Goal: Transaction & Acquisition: Obtain resource

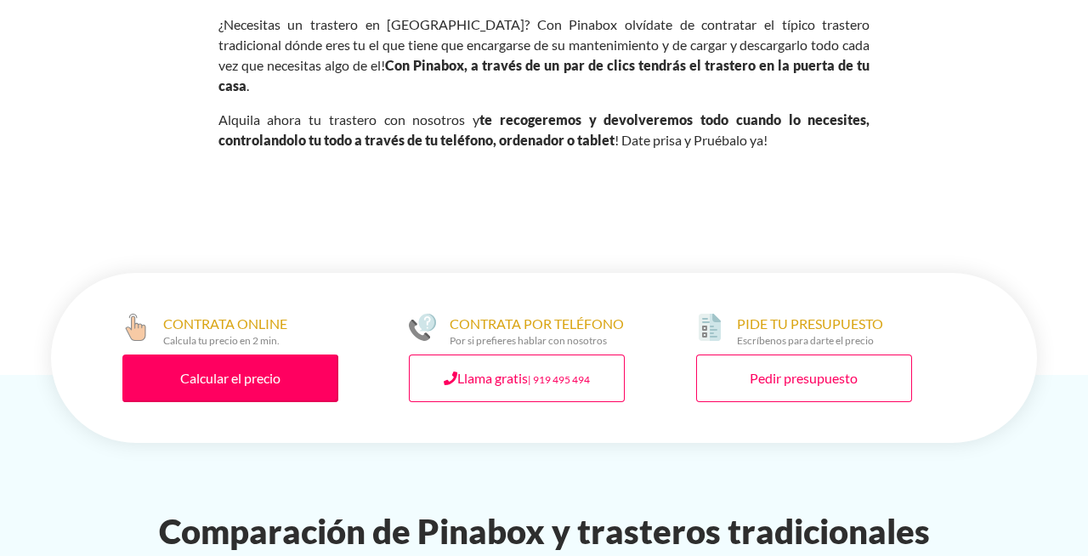
scroll to position [797, 0]
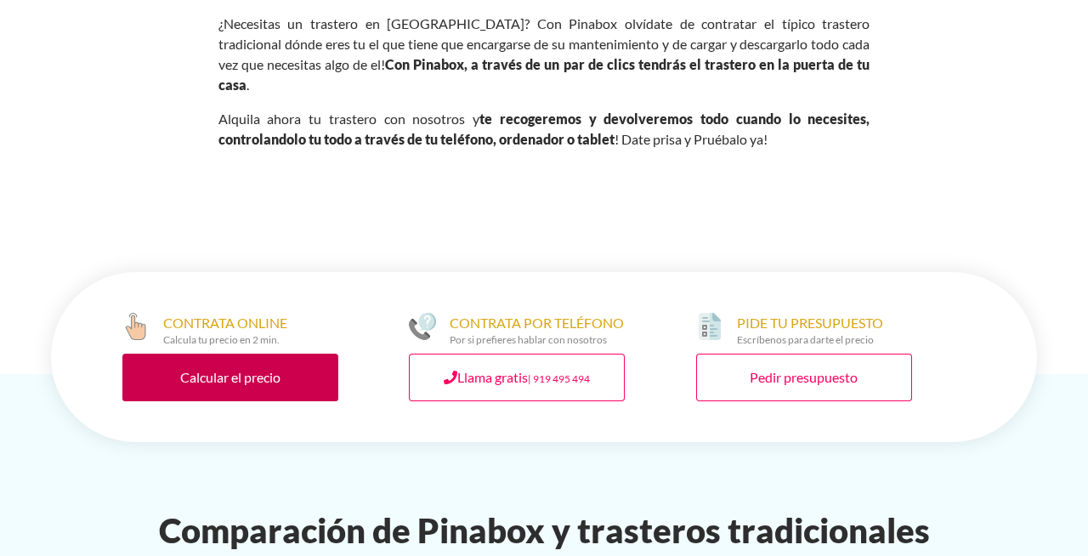
click at [265, 353] on link "Calcular el precio" at bounding box center [230, 377] width 216 height 48
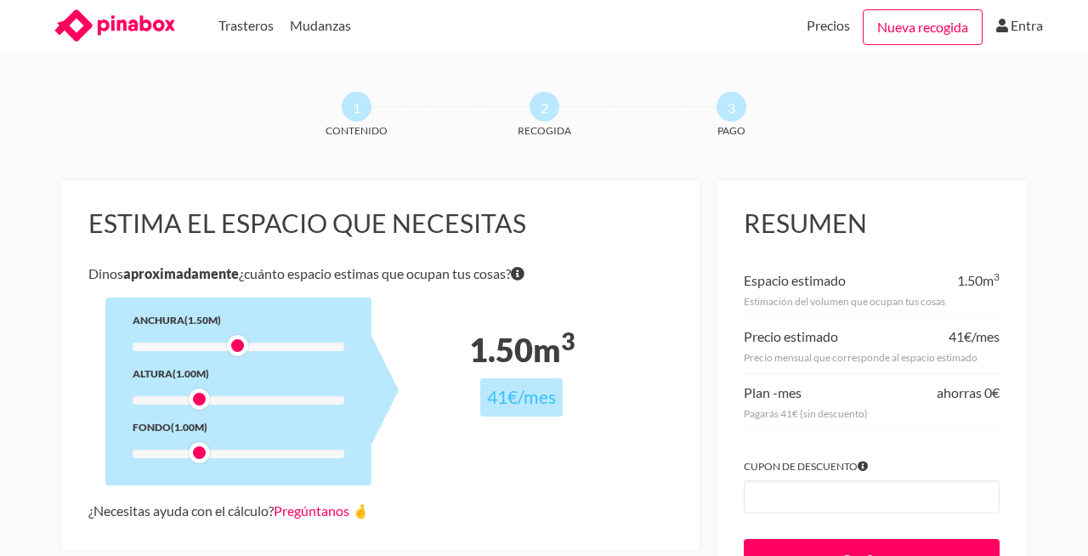
drag, startPoint x: 198, startPoint y: 347, endPoint x: 243, endPoint y: 348, distance: 45.0
click at [243, 348] on div at bounding box center [237, 345] width 21 height 21
drag, startPoint x: 199, startPoint y: 397, endPoint x: 308, endPoint y: 399, distance: 108.8
click at [308, 399] on div at bounding box center [314, 398] width 21 height 21
drag, startPoint x: 198, startPoint y: 450, endPoint x: 355, endPoint y: 453, distance: 157.2
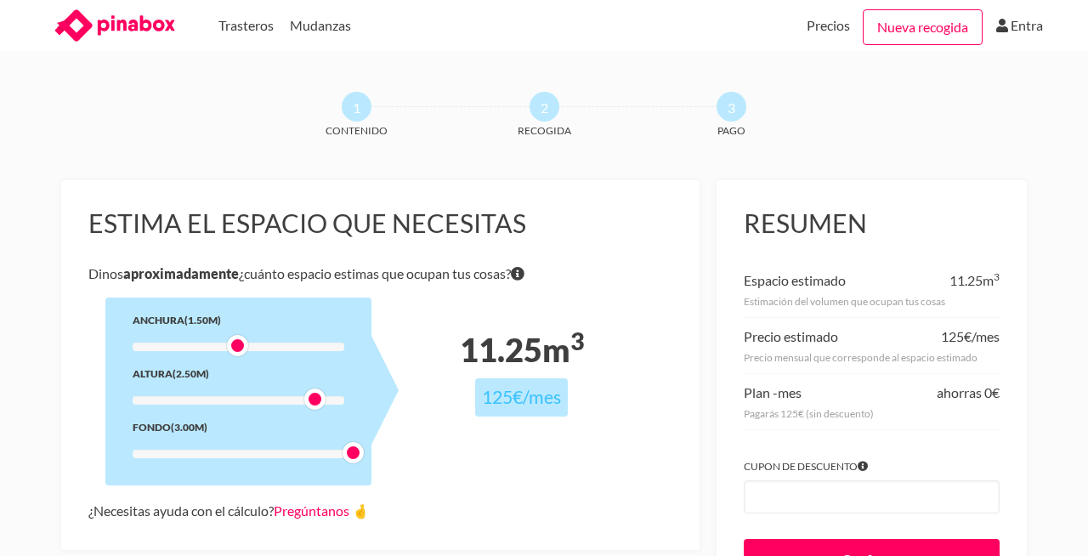
click at [354, 454] on div at bounding box center [352, 452] width 21 height 21
drag, startPoint x: 355, startPoint y: 453, endPoint x: 383, endPoint y: 453, distance: 28.0
click at [382, 453] on div "Estima el espacio que necesitas [PERSON_NAME] aproximadamente ¿cuánto espacio e…" at bounding box center [380, 365] width 638 height 370
drag, startPoint x: 239, startPoint y: 344, endPoint x: 297, endPoint y: 351, distance: 59.0
click at [297, 351] on div at bounding box center [295, 345] width 21 height 21
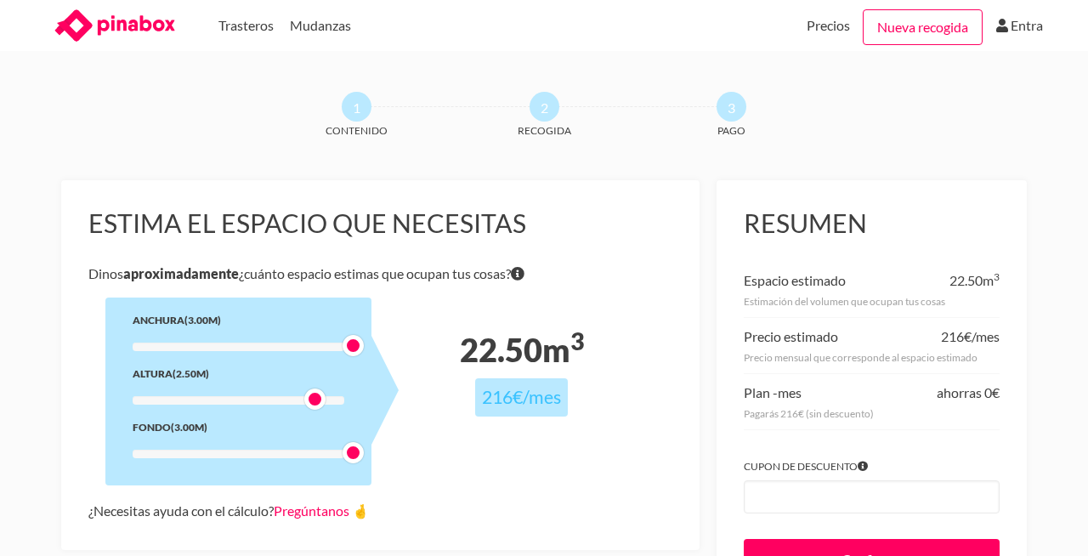
drag, startPoint x: 297, startPoint y: 342, endPoint x: 370, endPoint y: 349, distance: 74.3
click at [370, 349] on div "Anchura (3.00m) Altura (2.50m) Fondo (3.00m)" at bounding box center [238, 391] width 266 height 188
